Goal: Task Accomplishment & Management: Use online tool/utility

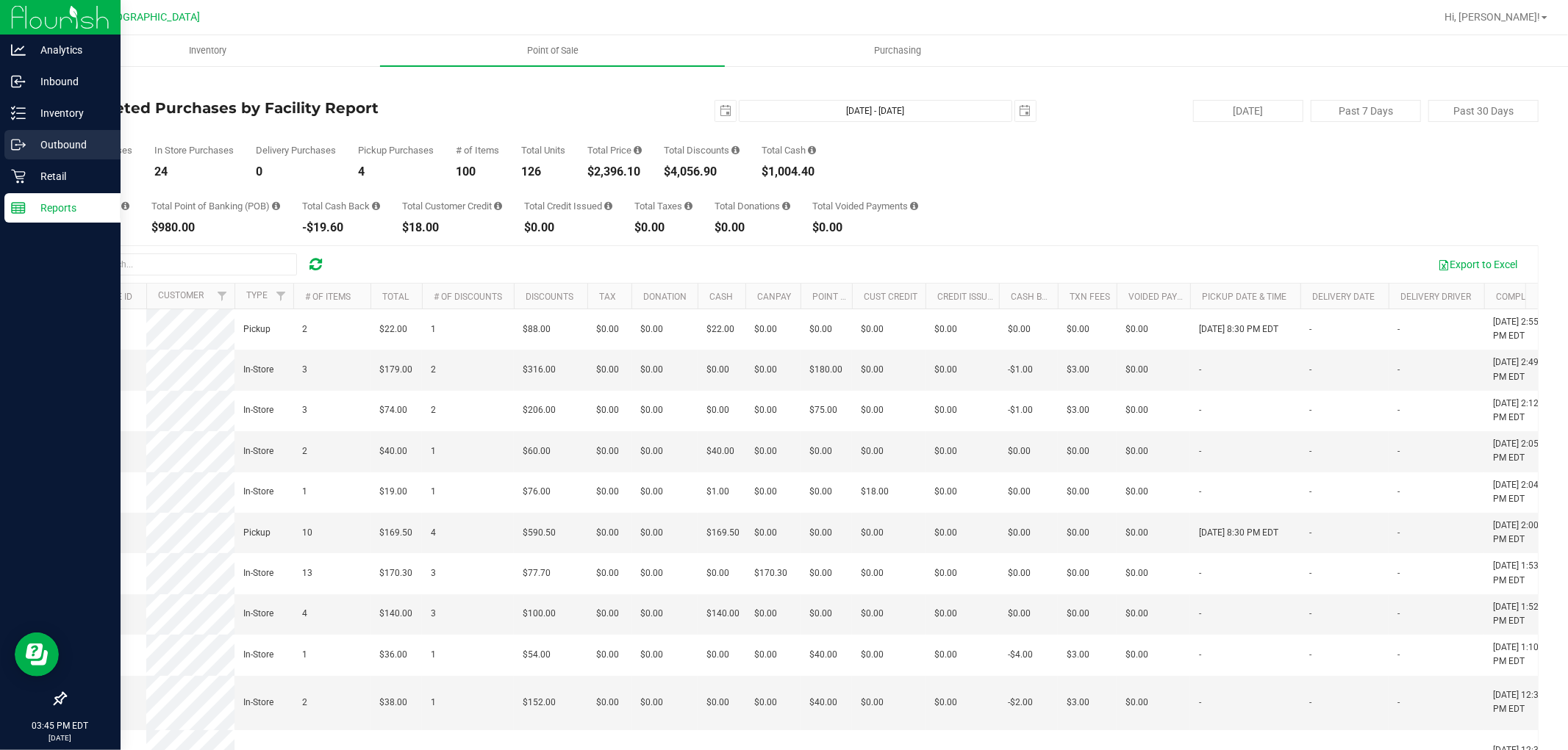
scroll to position [82, 0]
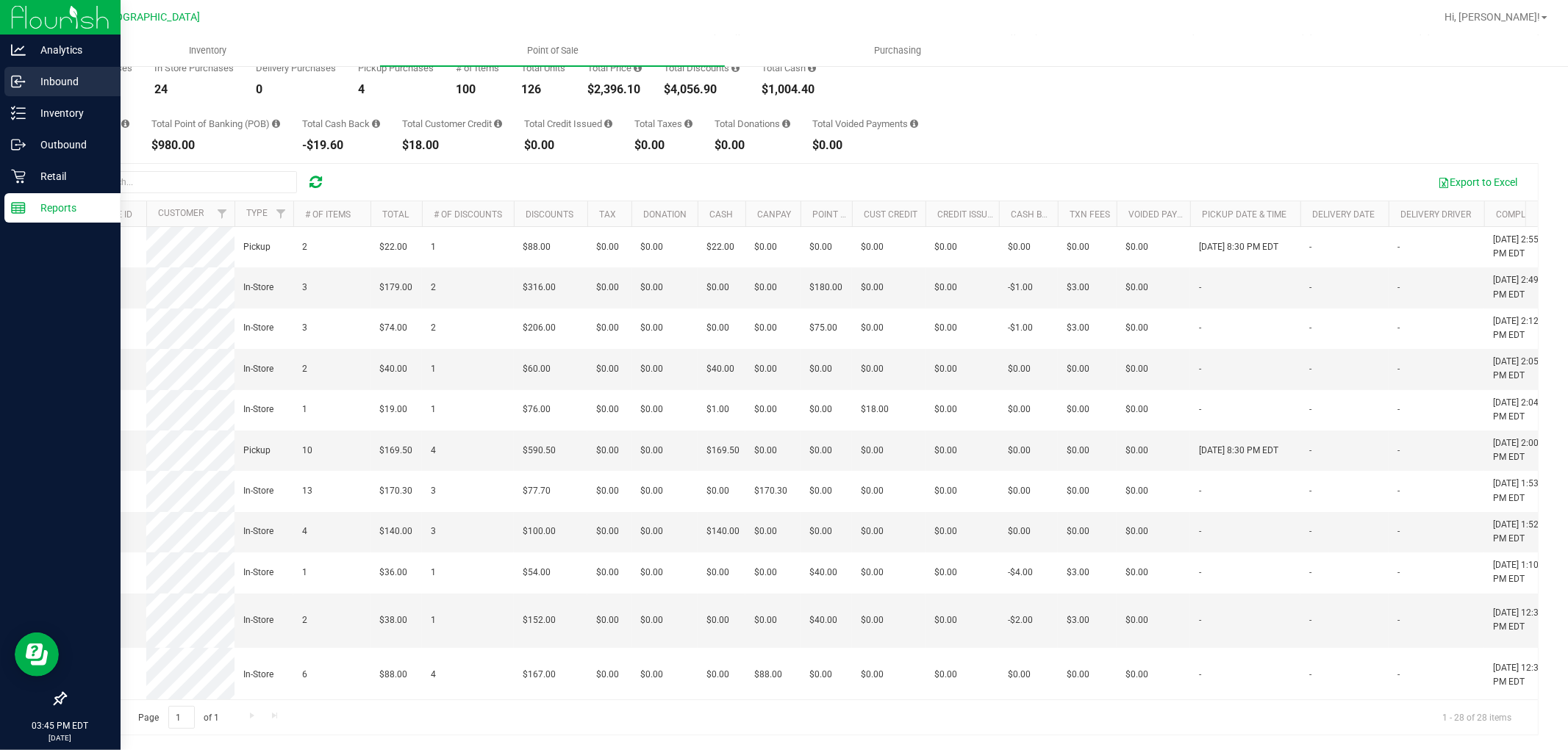
click at [32, 84] on p "Inbound" at bounding box center [69, 81] width 88 height 18
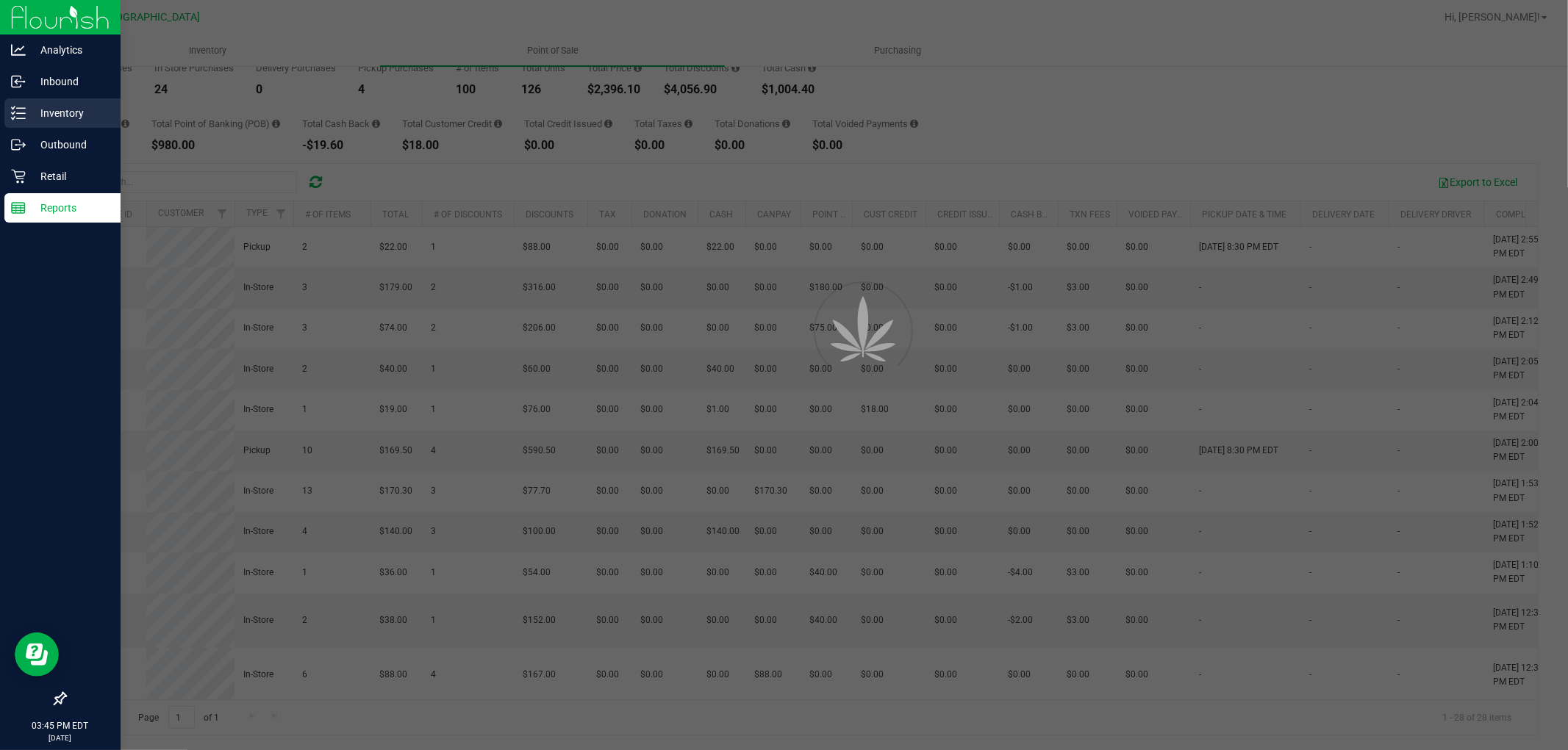
click at [49, 121] on p "Inventory" at bounding box center [69, 113] width 88 height 18
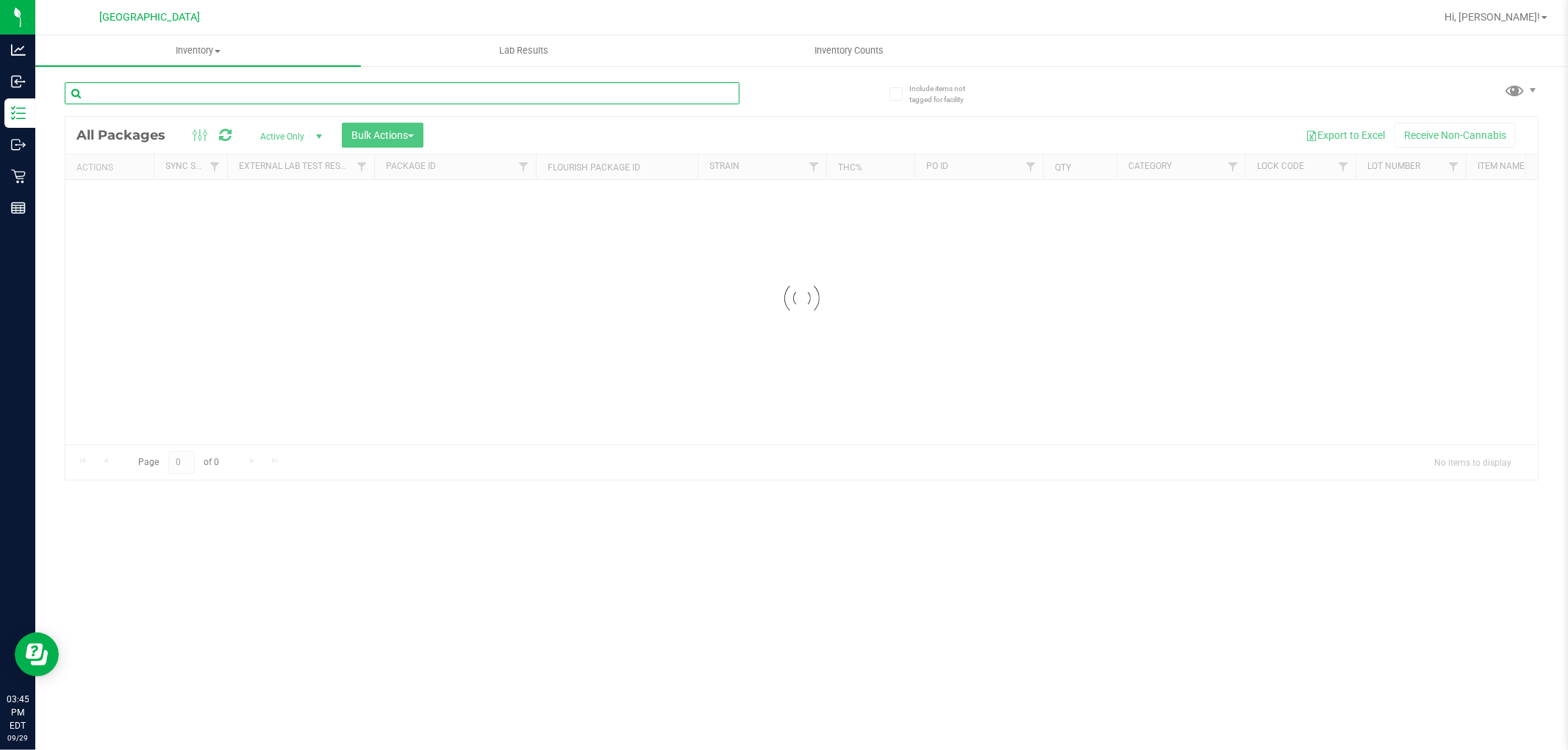
click at [306, 93] on input "text" at bounding box center [402, 93] width 674 height 22
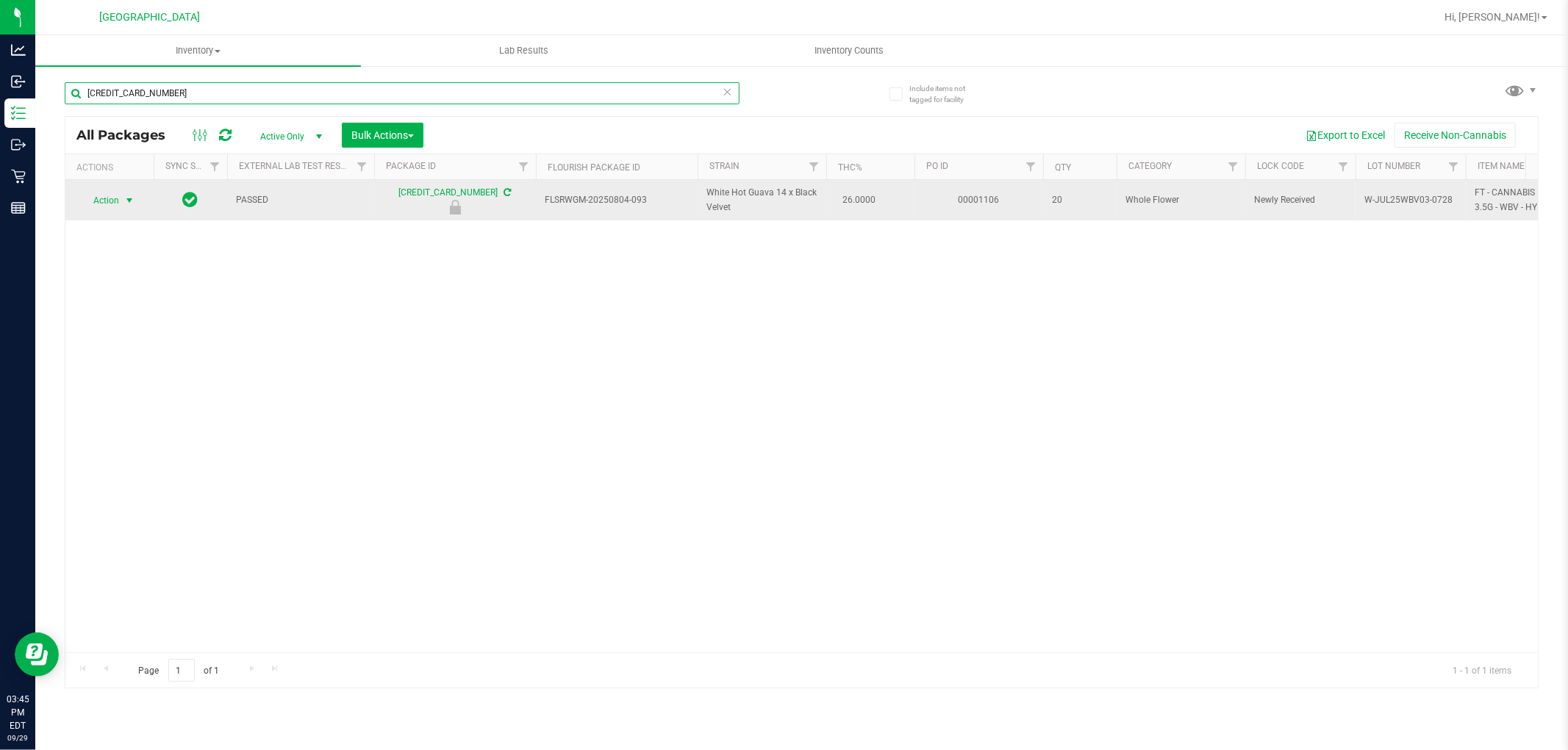
type input "[CREDIT_CARD_NUMBER]"
click at [127, 200] on span "select" at bounding box center [130, 201] width 12 height 12
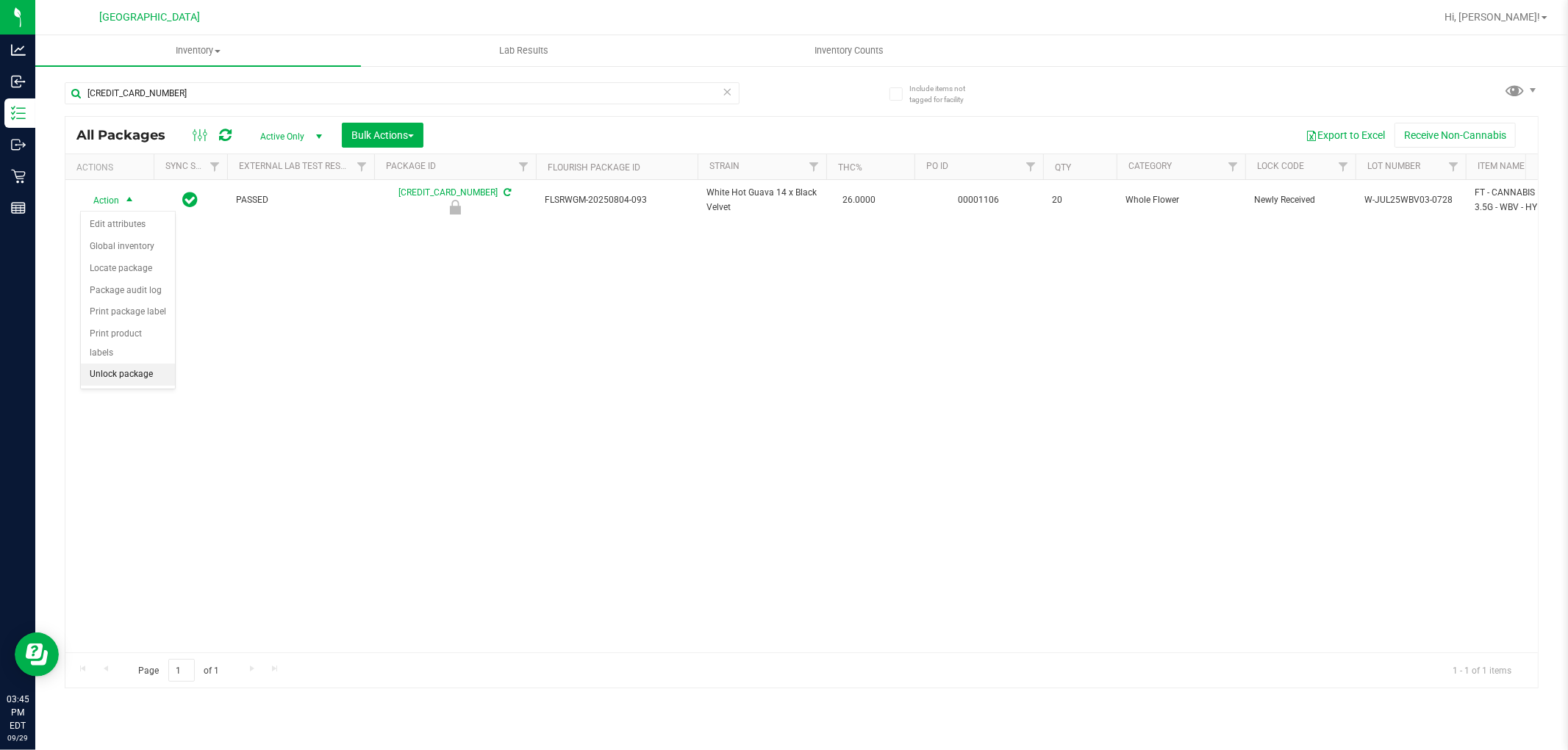
click at [134, 383] on li "Unlock package" at bounding box center [128, 375] width 94 height 22
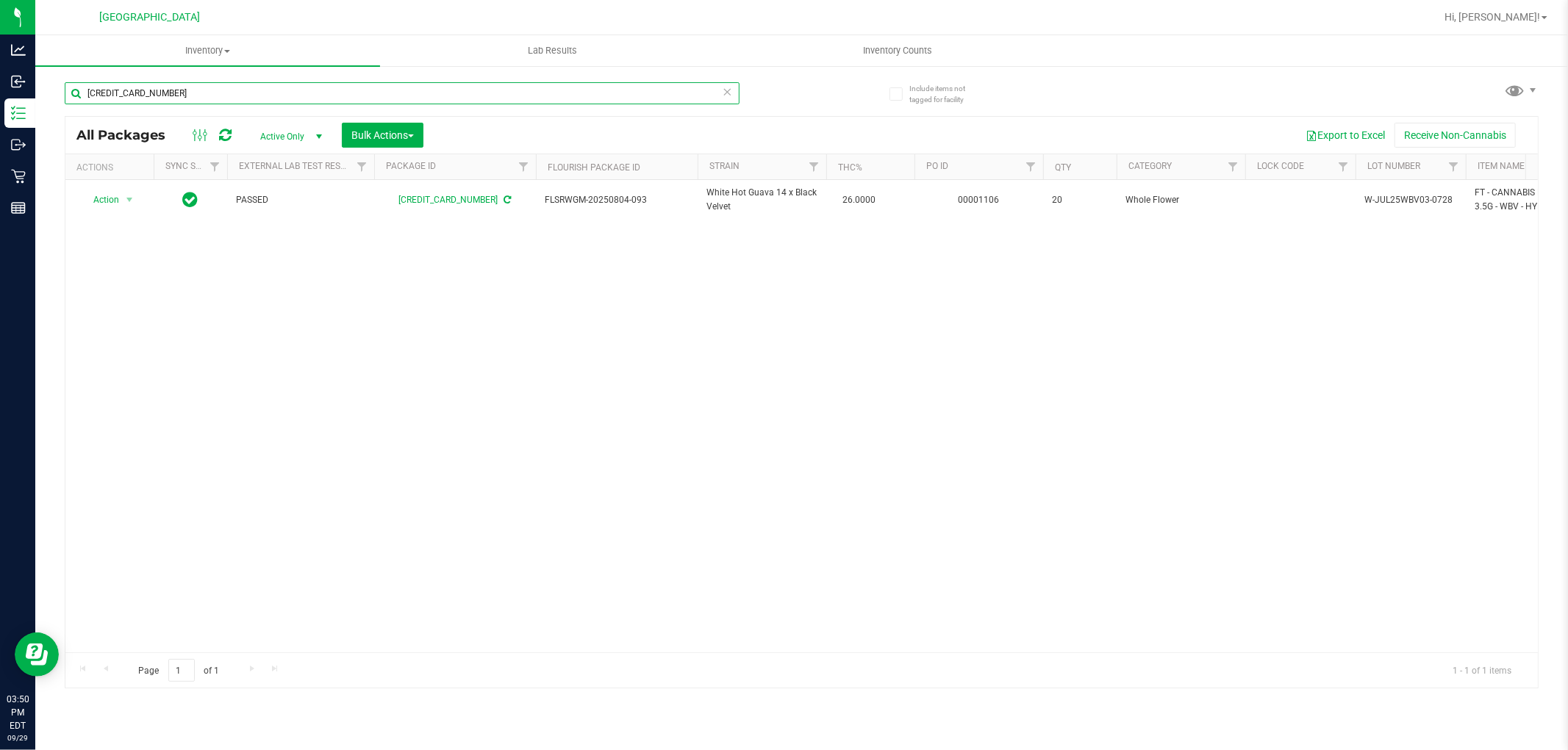
click at [299, 87] on input "[CREDIT_CARD_NUMBER]" at bounding box center [402, 93] width 674 height 22
click at [725, 119] on div "All Packages Active Only Active Only Lab Samples Locked All External Internal B…" at bounding box center [801, 135] width 1472 height 37
click at [744, 119] on div "All Packages Active Only Active Only Lab Samples Locked All External Internal B…" at bounding box center [801, 135] width 1472 height 37
click at [729, 84] on icon at bounding box center [727, 90] width 10 height 18
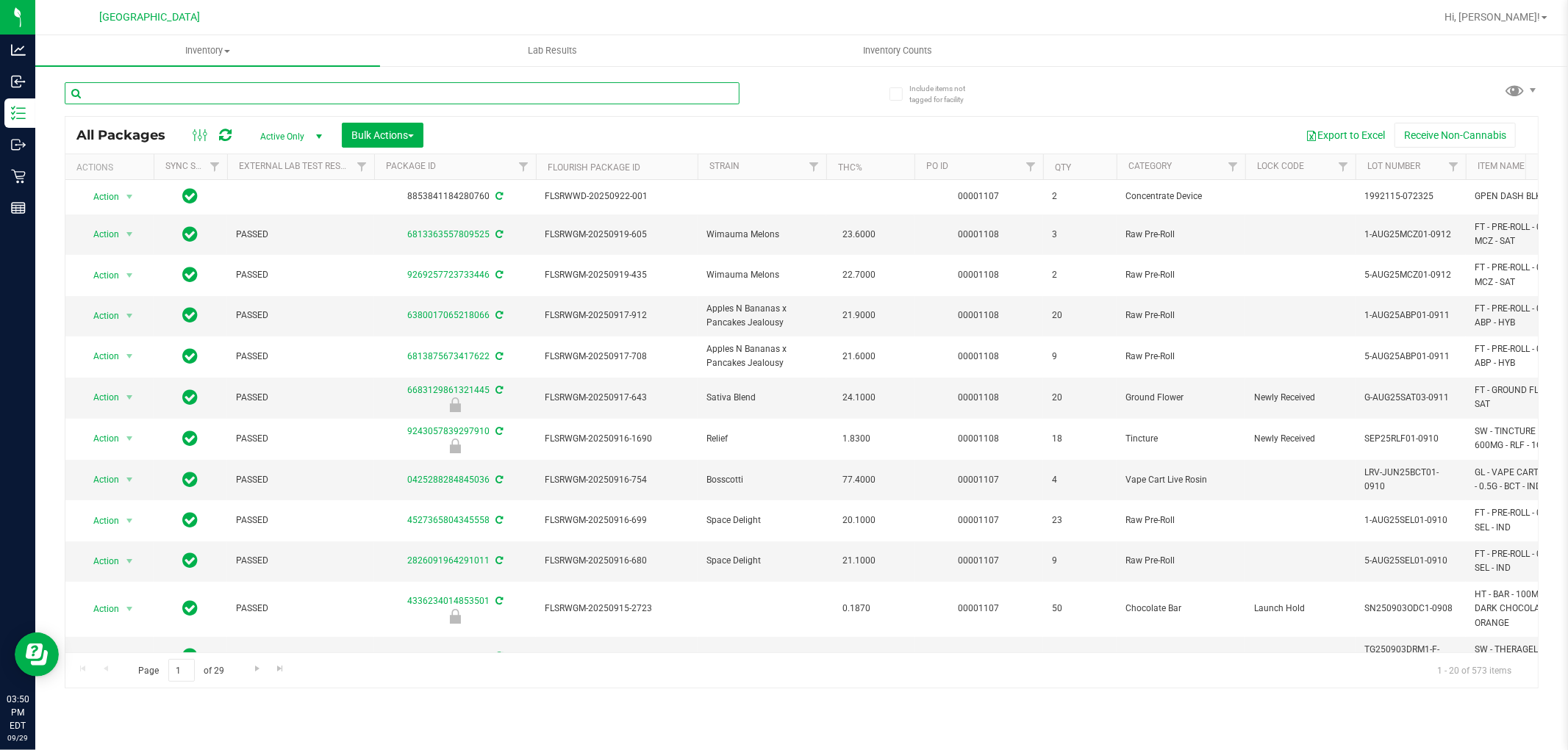
click at [187, 92] on input "text" at bounding box center [402, 93] width 674 height 22
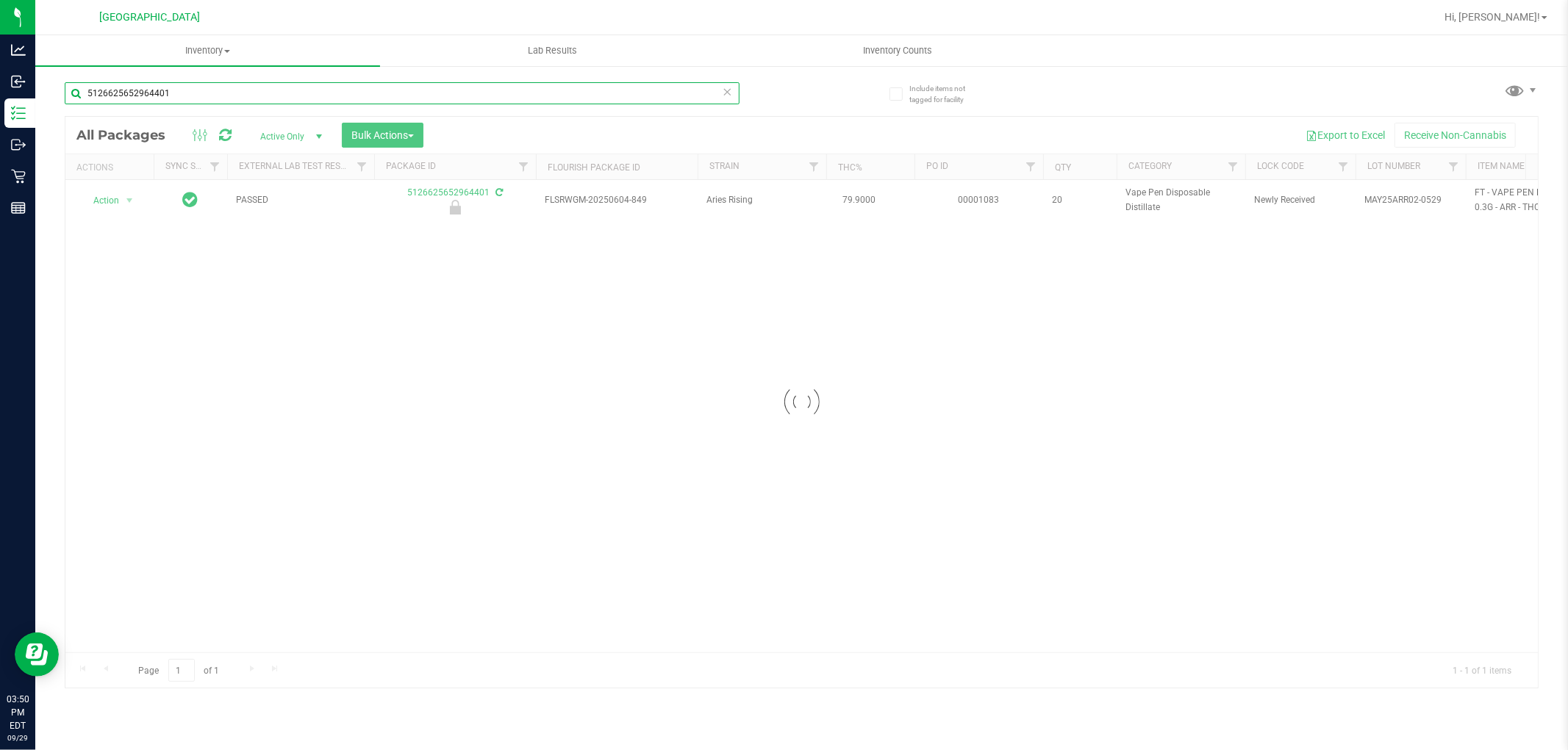
type input "5126625652964401"
click at [125, 195] on div at bounding box center [801, 402] width 1472 height 571
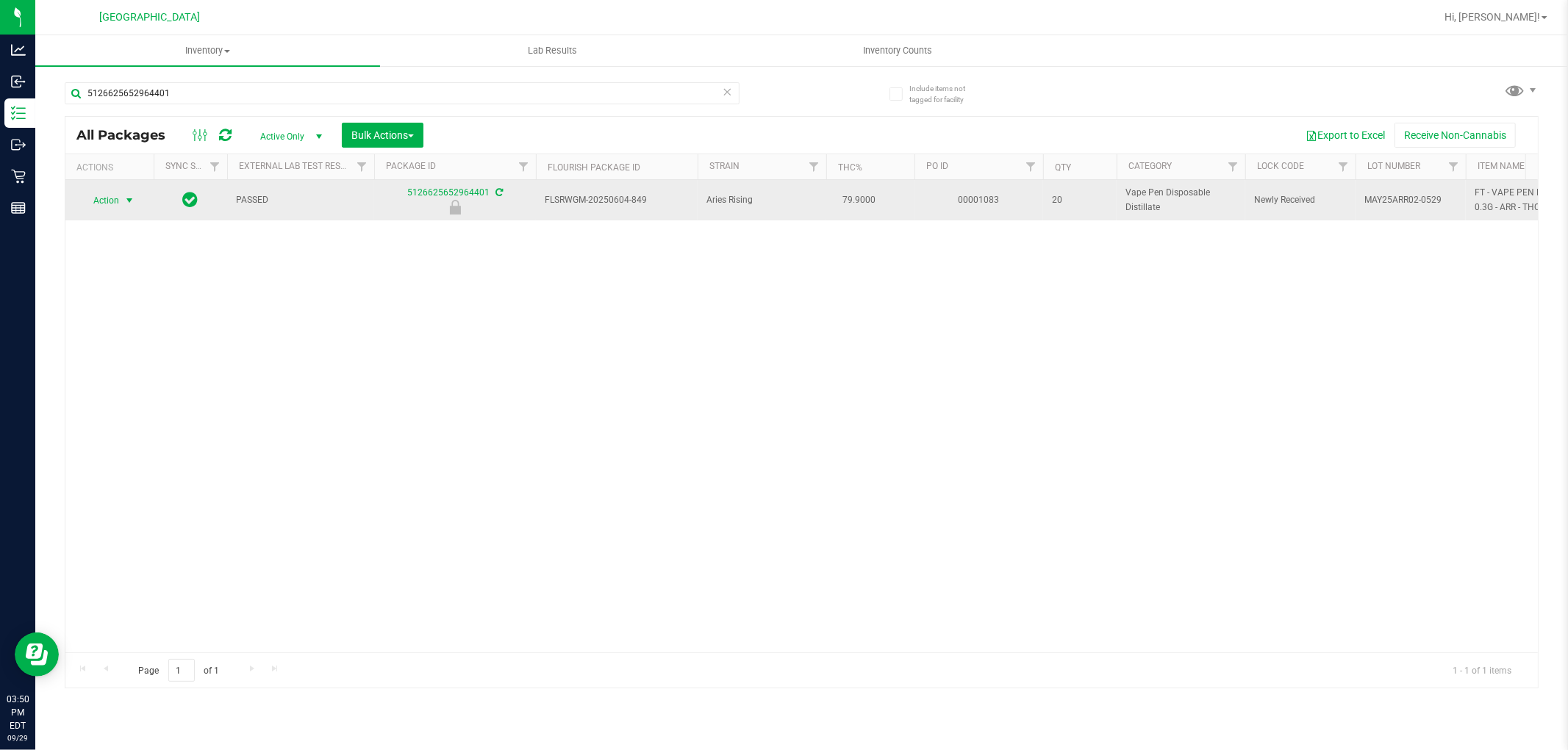
click at [125, 200] on span "select" at bounding box center [130, 201] width 12 height 12
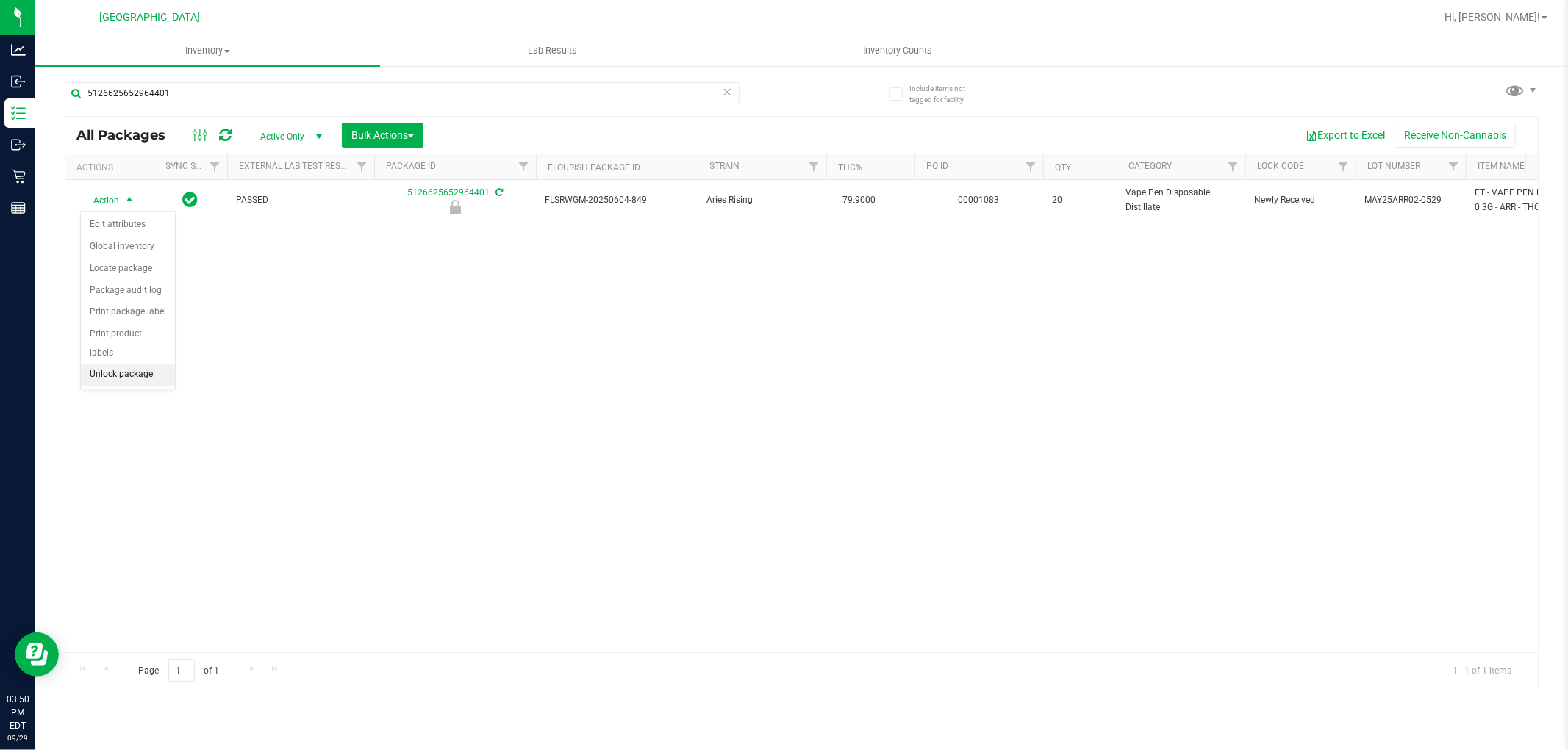
click at [149, 379] on li "Unlock package" at bounding box center [128, 375] width 94 height 22
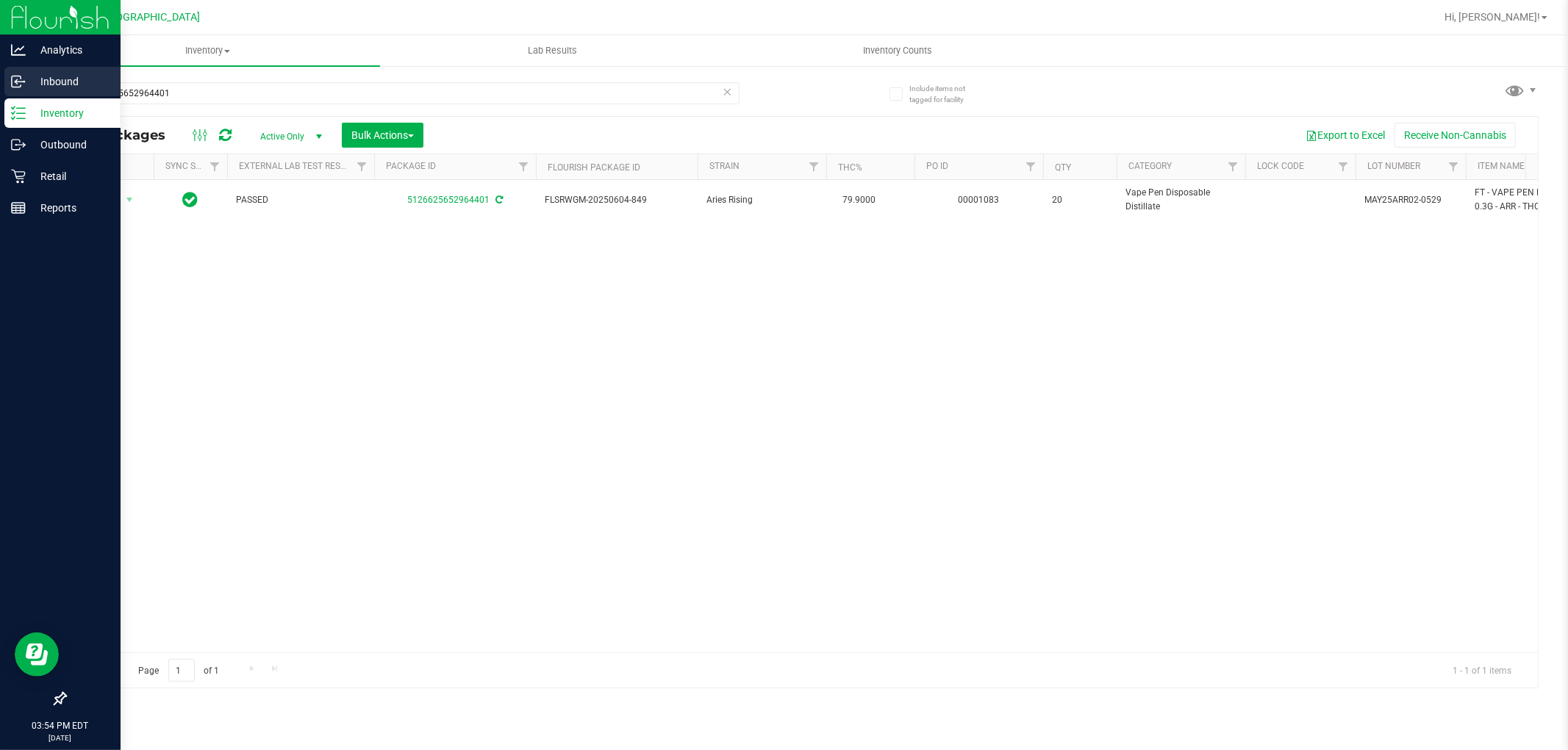
click at [20, 90] on div "Inbound" at bounding box center [62, 81] width 116 height 29
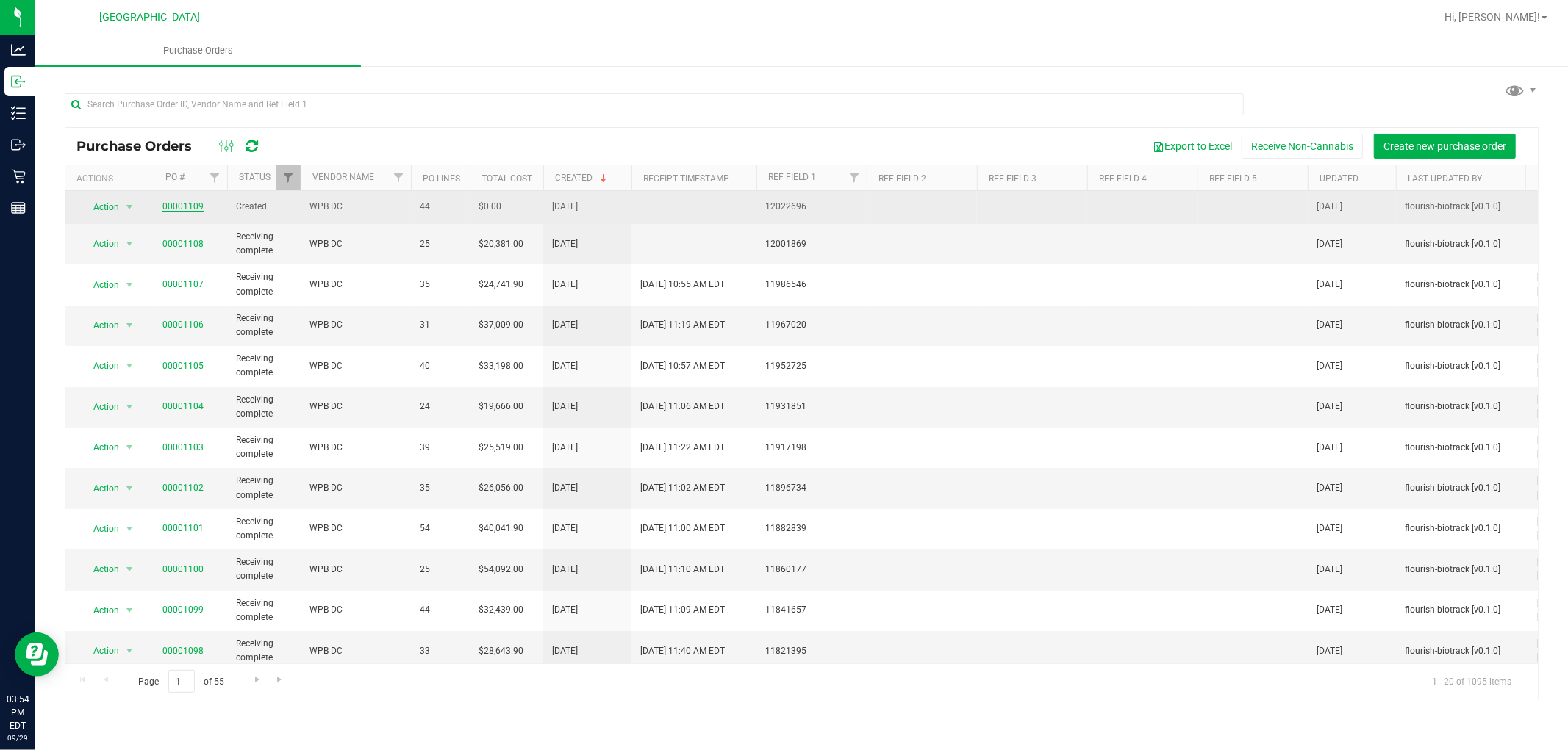
click at [184, 207] on link "00001109" at bounding box center [183, 206] width 41 height 10
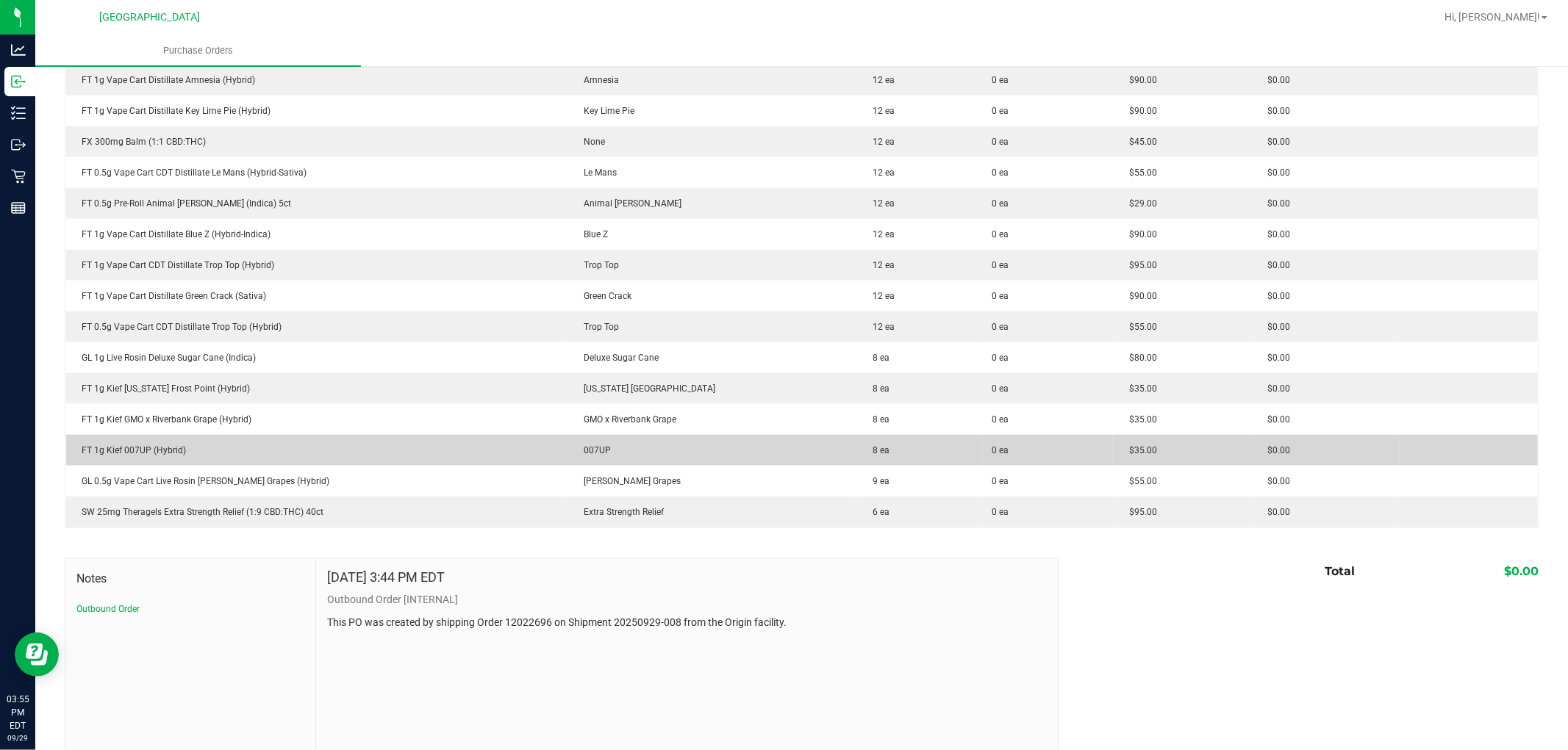
scroll to position [1198, 0]
